Goal: Check status: Check status

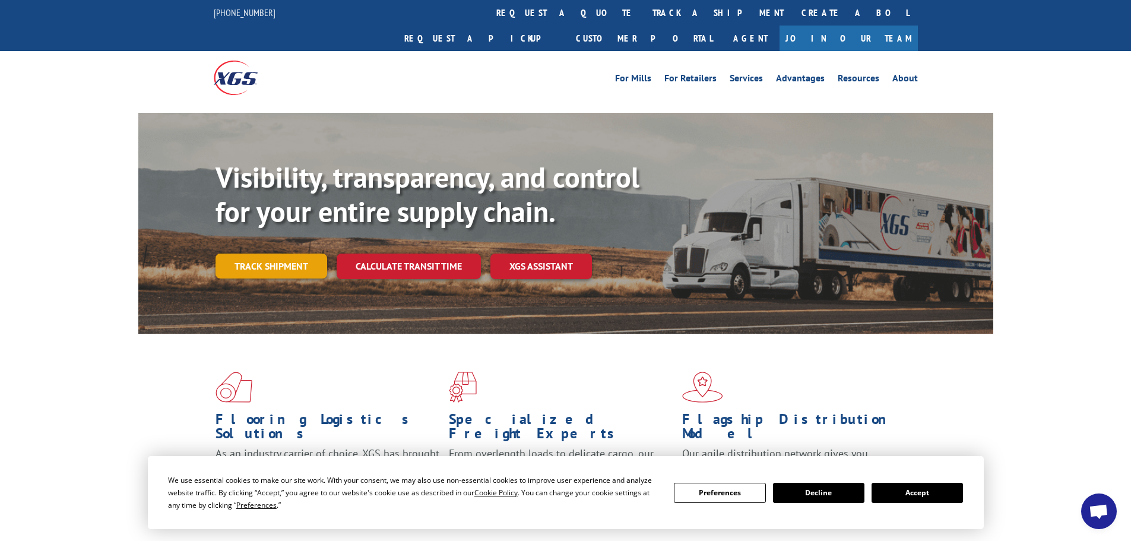
click at [302, 253] on link "Track shipment" at bounding box center [271, 265] width 112 height 25
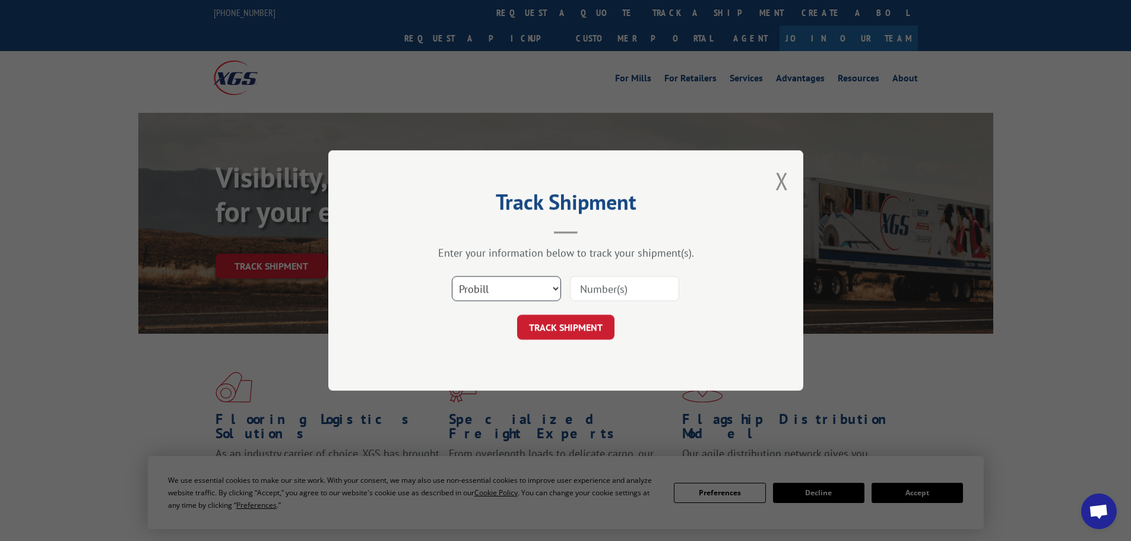
drag, startPoint x: 516, startPoint y: 288, endPoint x: 511, endPoint y: 294, distance: 7.6
click at [516, 288] on select "Select category... Probill BOL PO" at bounding box center [506, 288] width 109 height 25
select select "bol"
click at [452, 276] on select "Select category... Probill BOL PO" at bounding box center [506, 288] width 109 height 25
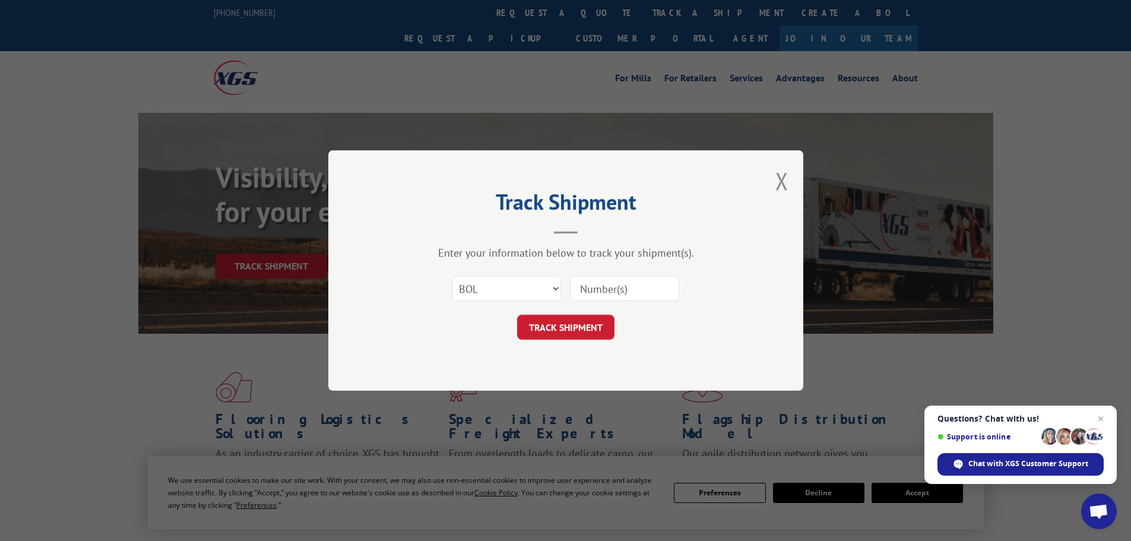
click at [591, 287] on input at bounding box center [624, 288] width 109 height 25
type input "15339881"
click at [517, 315] on button "TRACK SHIPMENT" at bounding box center [565, 327] width 97 height 25
